Goal: Information Seeking & Learning: Learn about a topic

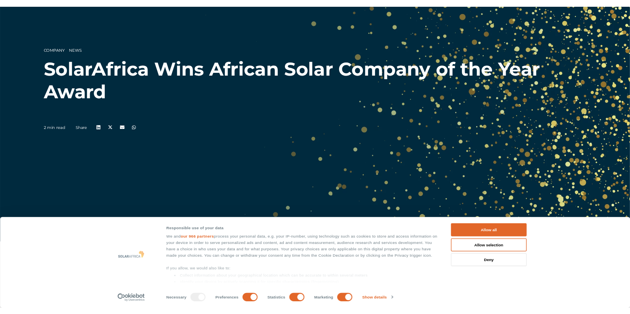
scroll to position [99, 0]
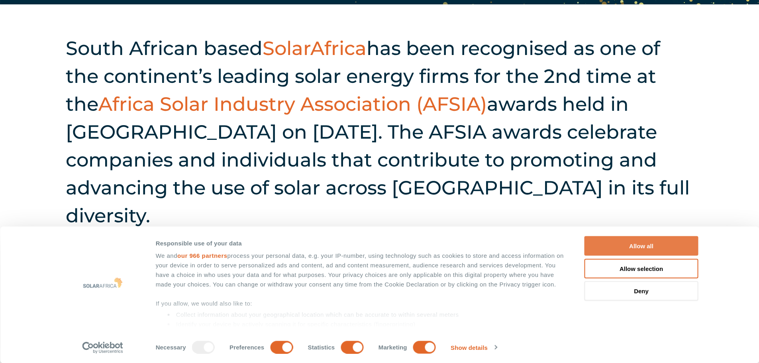
click at [646, 250] on button "Allow all" at bounding box center [641, 246] width 114 height 20
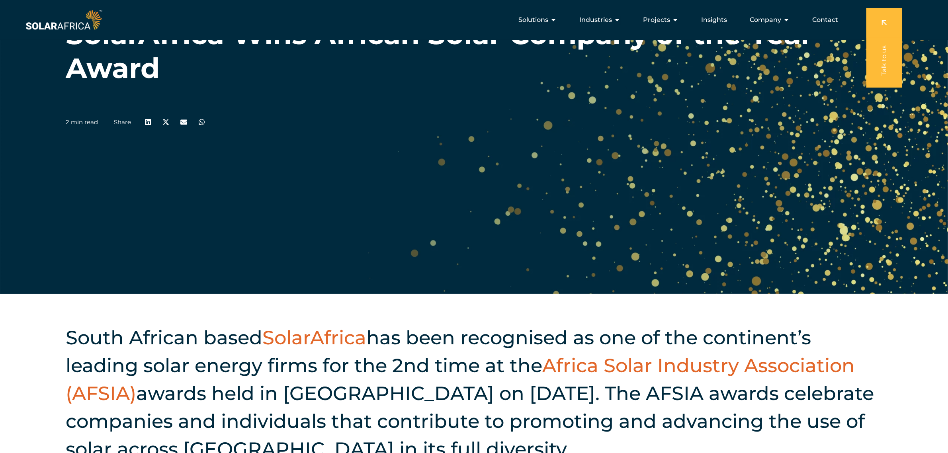
scroll to position [10, 0]
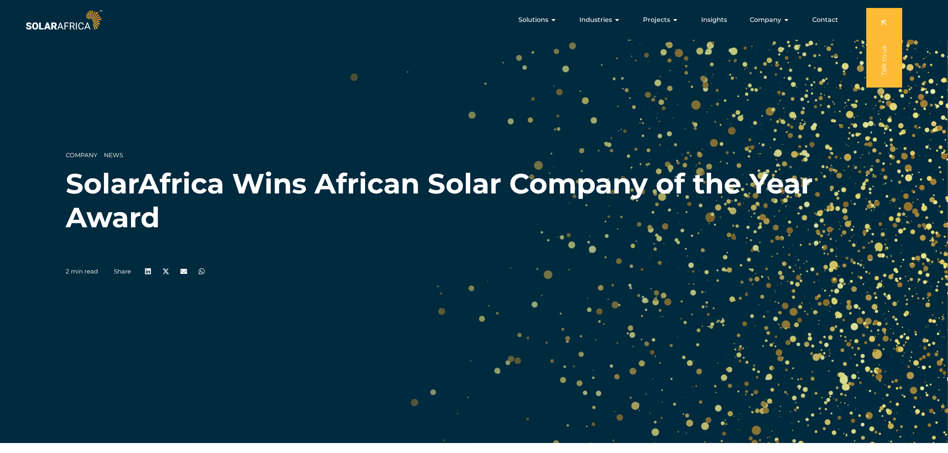
drag, startPoint x: 67, startPoint y: 28, endPoint x: 80, endPoint y: 28, distance: 12.7
click at [67, 28] on img at bounding box center [64, 20] width 80 height 24
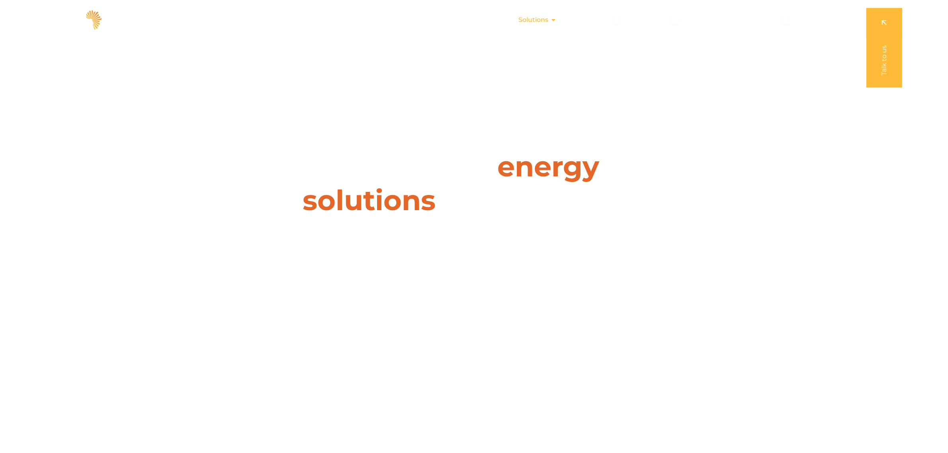
click at [550, 15] on div "Solutions Close Solutions Open Solutions" at bounding box center [537, 20] width 51 height 16
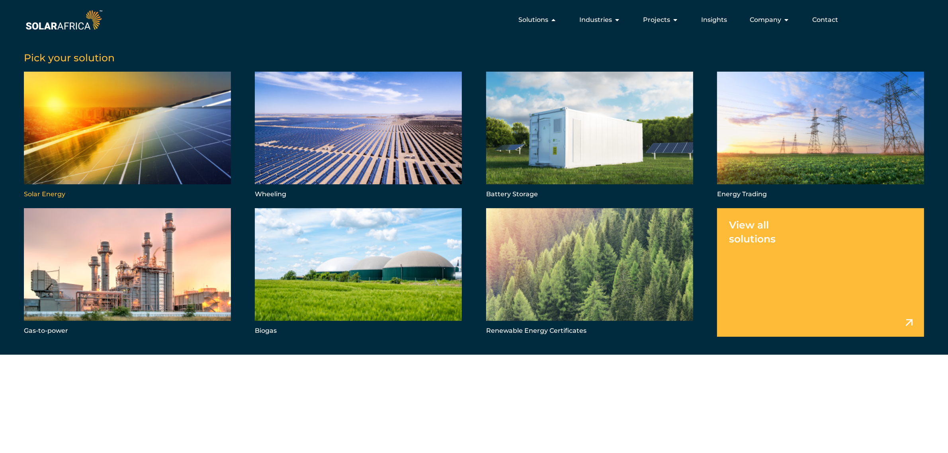
click at [199, 129] on link "Menu" at bounding box center [127, 136] width 207 height 129
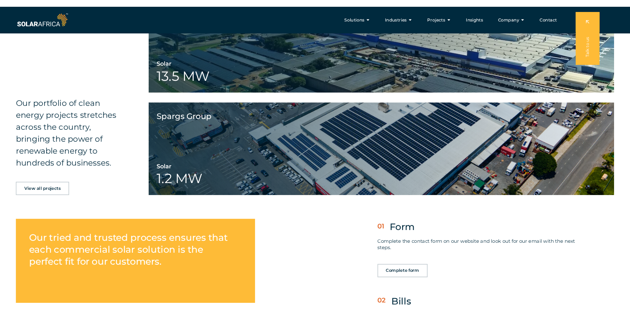
scroll to position [1892, 0]
